Goal: Navigation & Orientation: Find specific page/section

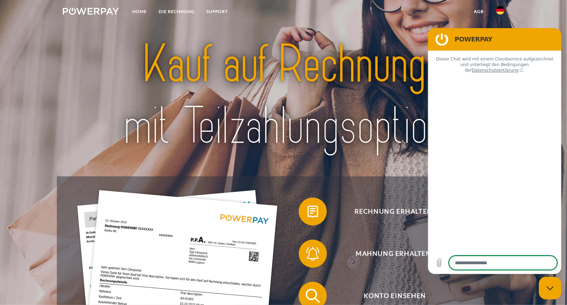
type textarea "*"
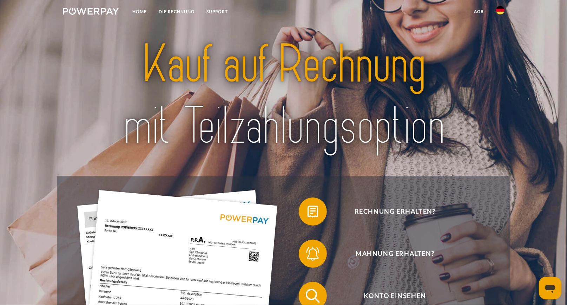
click at [554, 286] on icon "Messaging-Fenster öffnen" at bounding box center [549, 288] width 11 height 8
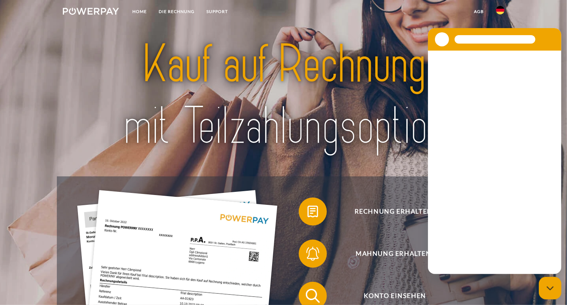
click at [554, 286] on div "Messaging-Fenster schließen" at bounding box center [549, 287] width 21 height 21
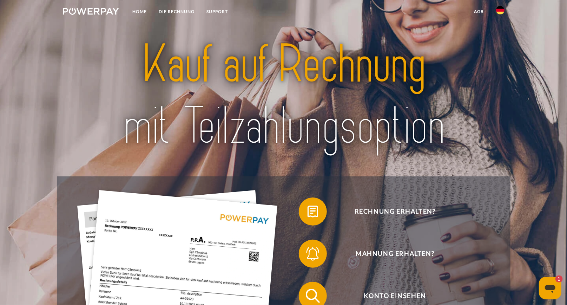
click at [555, 285] on icon "Messaging-Fenster öffnen, 1 ungelesene Nachricht" at bounding box center [549, 287] width 13 height 13
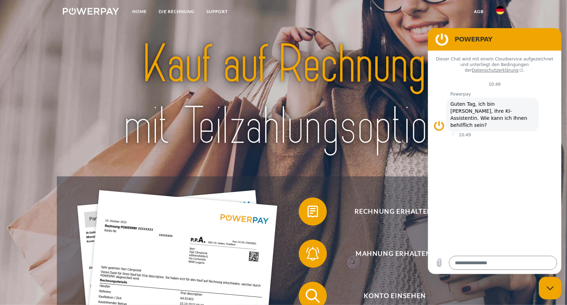
click at [526, 23] on nav "Home DIE RECHNUNG SUPPORT agb" at bounding box center [283, 12] width 567 height 25
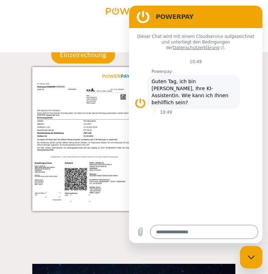
scroll to position [702, 0]
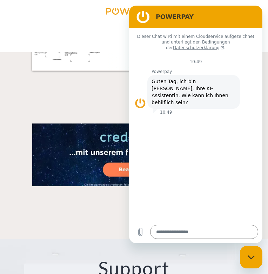
click at [253, 263] on div "Messaging-Fenster schließen" at bounding box center [251, 257] width 21 height 21
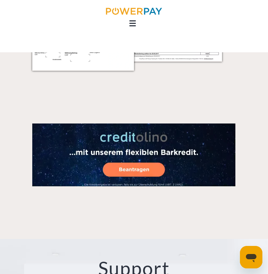
click at [254, 258] on icon "Messaging-Fenster öffnen" at bounding box center [251, 258] width 11 height 8
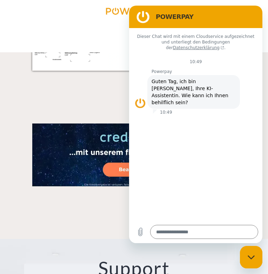
click at [254, 258] on icon "Messaging-Fenster schließen" at bounding box center [251, 257] width 7 height 5
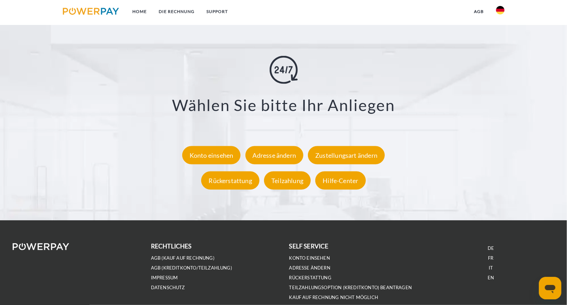
scroll to position [1261, 0]
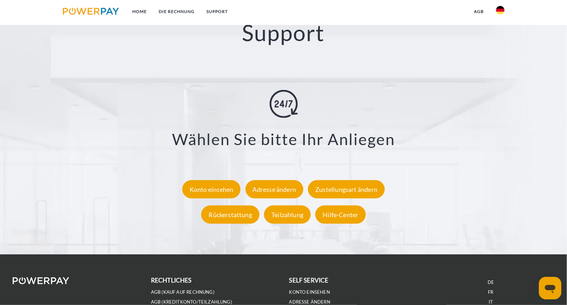
drag, startPoint x: 384, startPoint y: 204, endPoint x: 99, endPoint y: 124, distance: 296.0
click at [99, 124] on div "**********" at bounding box center [283, 157] width 493 height 137
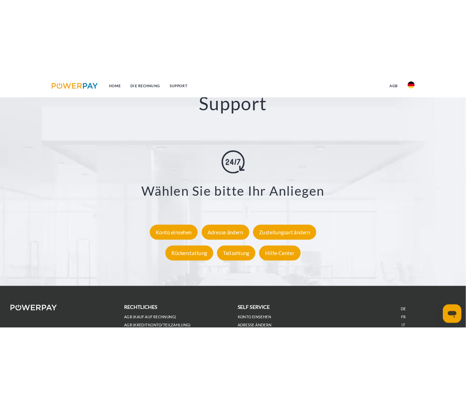
scroll to position [1162, 0]
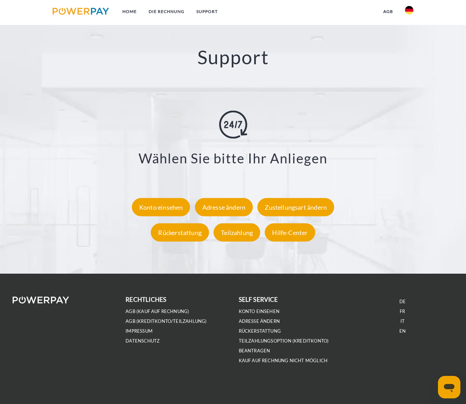
type textarea "*"
